Goal: Information Seeking & Learning: Understand process/instructions

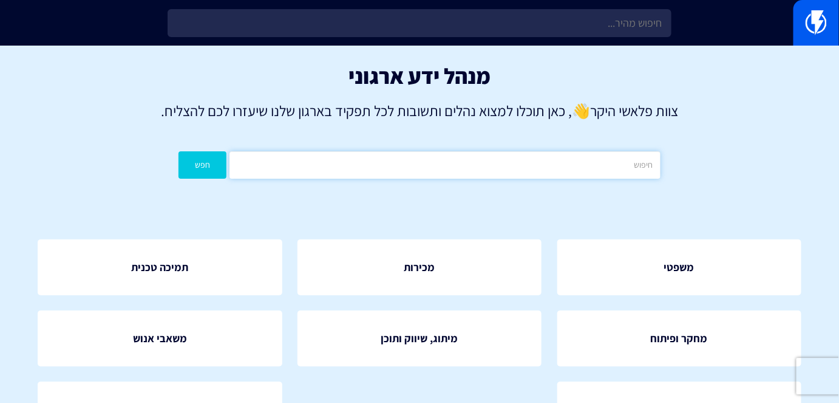
click at [526, 169] on input "text" at bounding box center [445, 164] width 431 height 27
type input "חסימת קטלוג"
click at [182, 170] on button "חפש" at bounding box center [203, 164] width 48 height 27
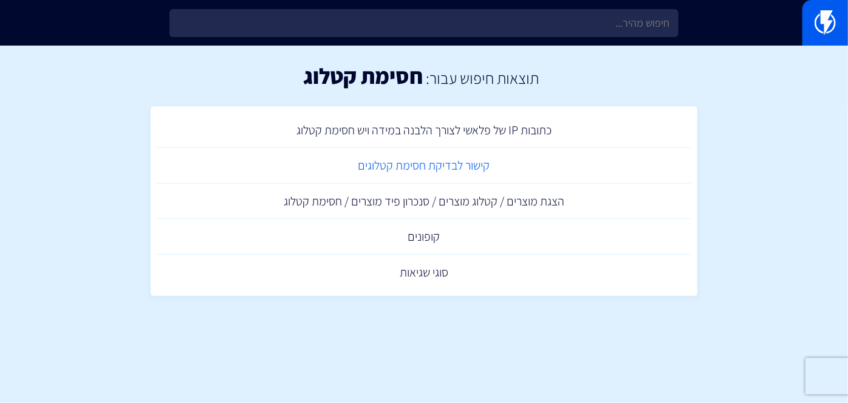
click at [403, 165] on link "קישור לבדיקת חסימת קטלוגים" at bounding box center [424, 166] width 534 height 36
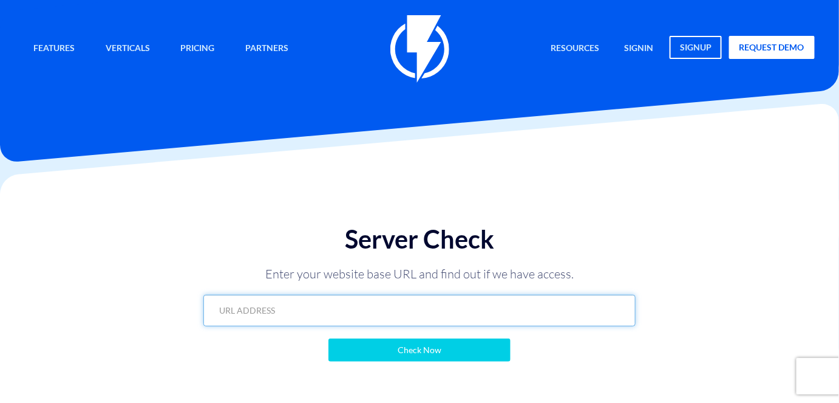
click at [519, 316] on input "text" at bounding box center [419, 311] width 432 height 32
paste input "https://boojolino.co.il/?flashy_export=products&flashy_pagination=true&per_page…"
type input "https://boojolino.co.il/?flashy_export=products&flashy_pagination=true&per_page…"
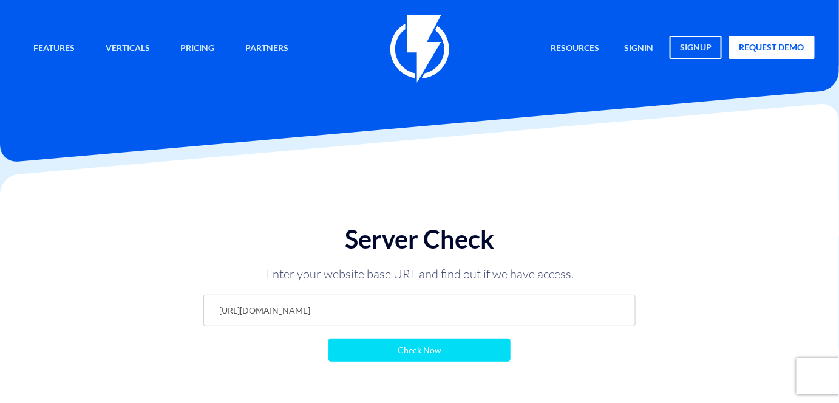
scroll to position [0, 0]
click at [451, 351] on input "Check Now" at bounding box center [420, 349] width 182 height 23
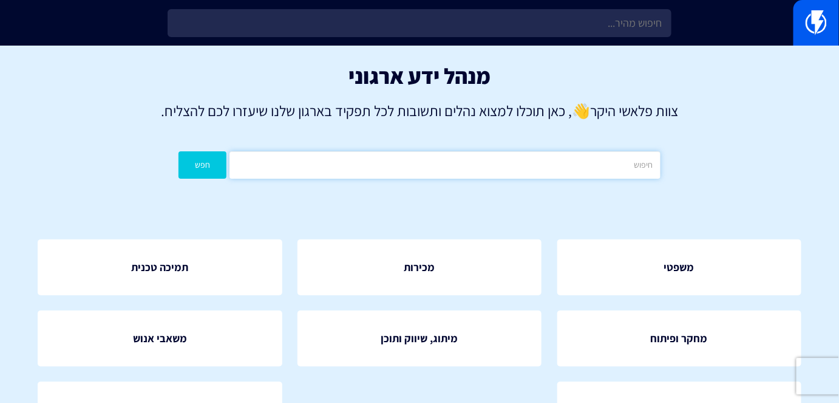
click at [576, 166] on input "text" at bounding box center [445, 164] width 431 height 27
type input "קופונים"
click at [220, 169] on button "חפש" at bounding box center [203, 164] width 48 height 27
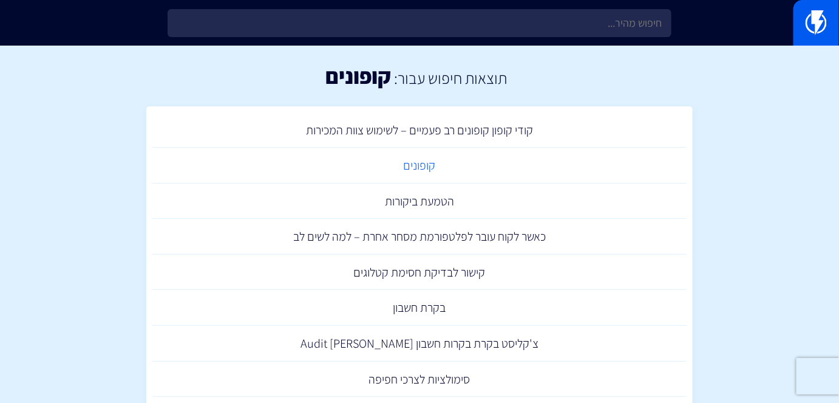
click at [416, 167] on link "קופונים" at bounding box center [419, 166] width 534 height 36
